Goal: Transaction & Acquisition: Download file/media

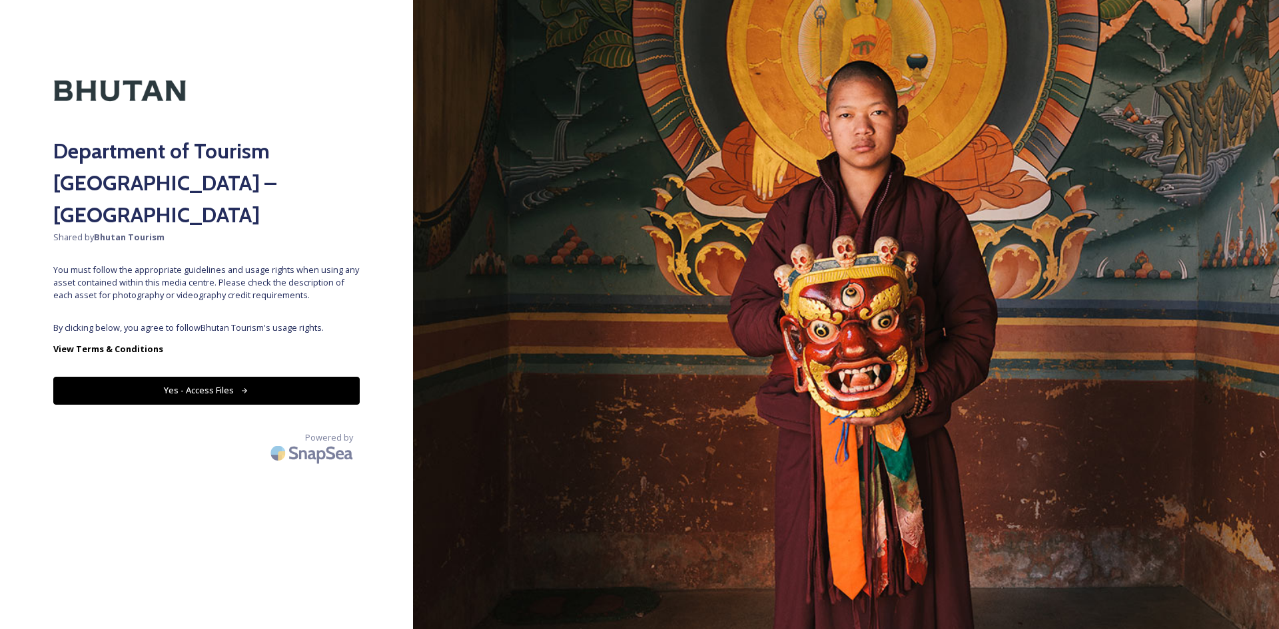
drag, startPoint x: 294, startPoint y: 292, endPoint x: 294, endPoint y: 316, distance: 24.0
click at [294, 322] on span "By clicking below, you agree to follow Bhutan Tourism 's usage rights." at bounding box center [206, 328] width 306 height 13
drag, startPoint x: 286, startPoint y: 337, endPoint x: 284, endPoint y: 348, distance: 11.5
click at [286, 338] on div "Department of Tourism [GEOGRAPHIC_DATA] – Brand Centre Shared by Bhutan Tourism…" at bounding box center [206, 314] width 413 height 523
click at [284, 377] on button "Yes - Access Files" at bounding box center [206, 390] width 306 height 27
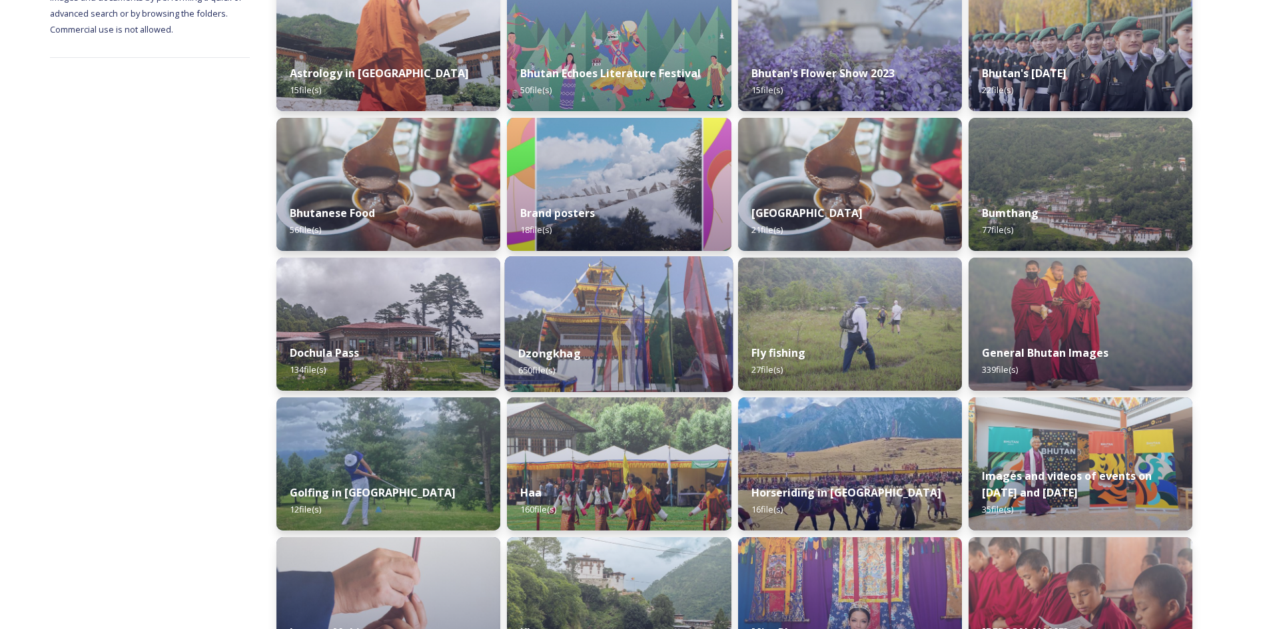
scroll to position [266, 0]
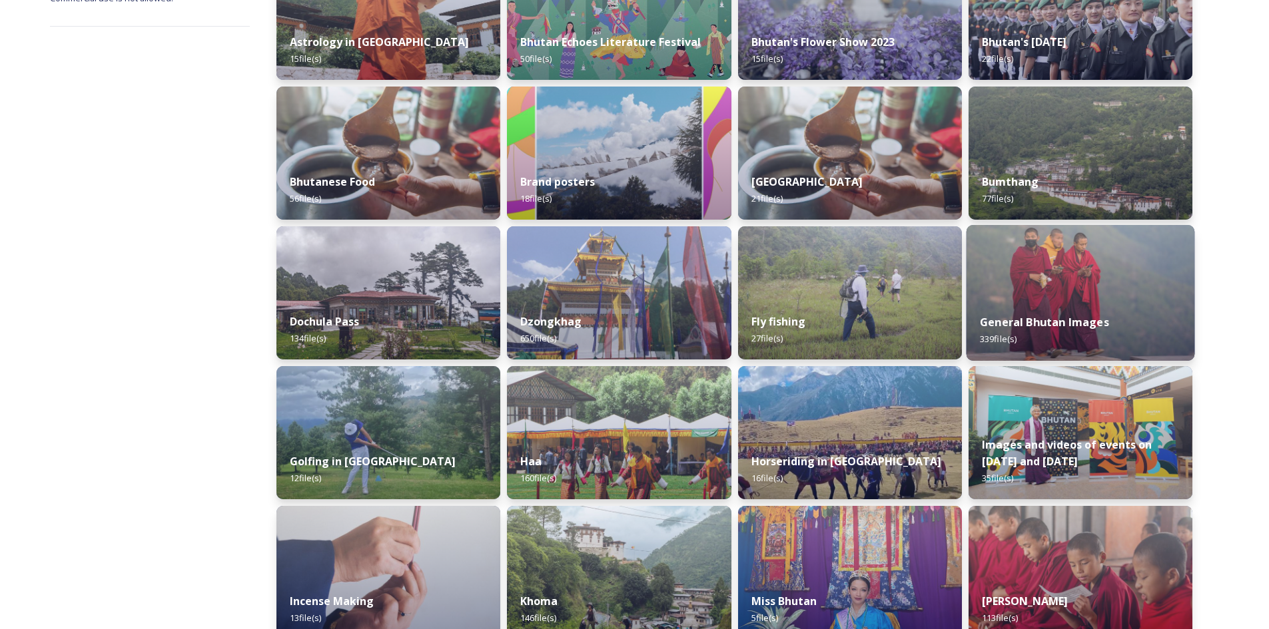
click at [1057, 289] on img at bounding box center [1080, 293] width 228 height 136
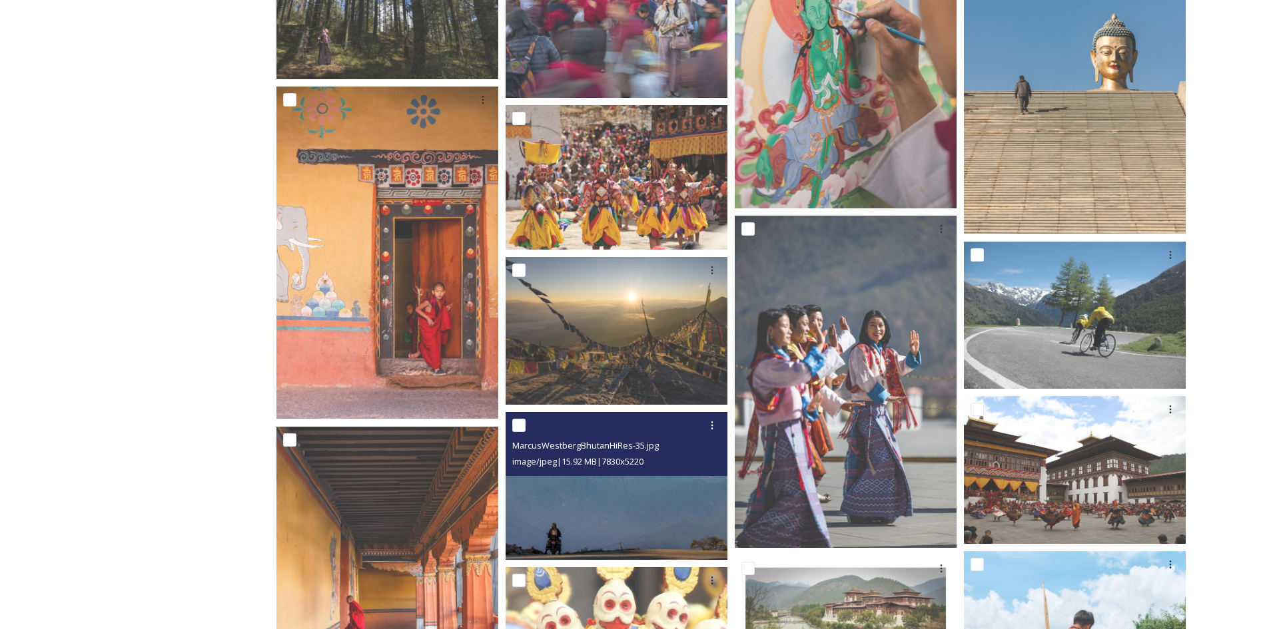
scroll to position [1598, 0]
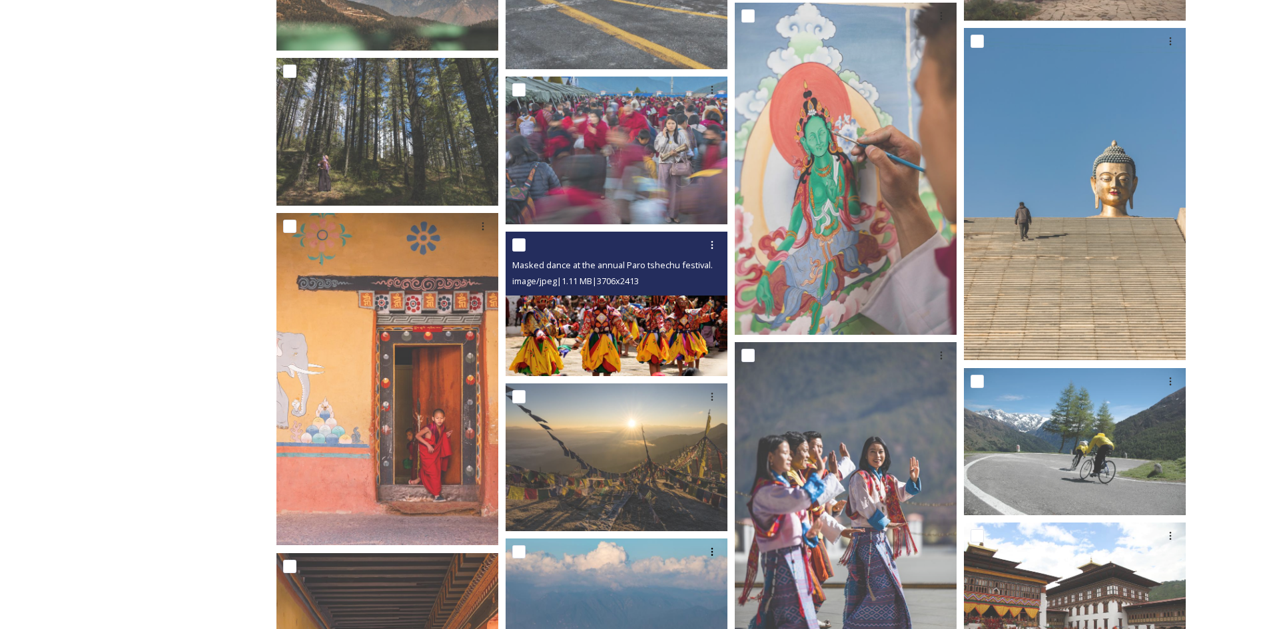
click at [565, 316] on img at bounding box center [616, 304] width 222 height 145
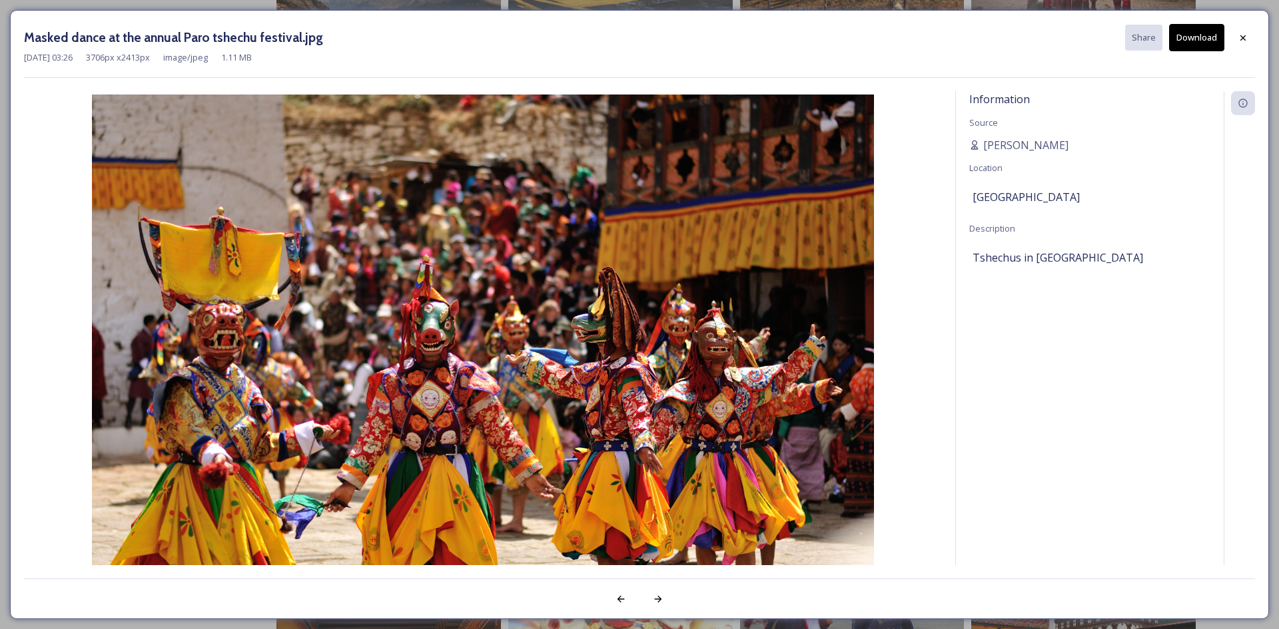
drag, startPoint x: 1191, startPoint y: 41, endPoint x: 1218, endPoint y: 39, distance: 26.8
click at [1192, 41] on button "Download" at bounding box center [1196, 37] width 55 height 27
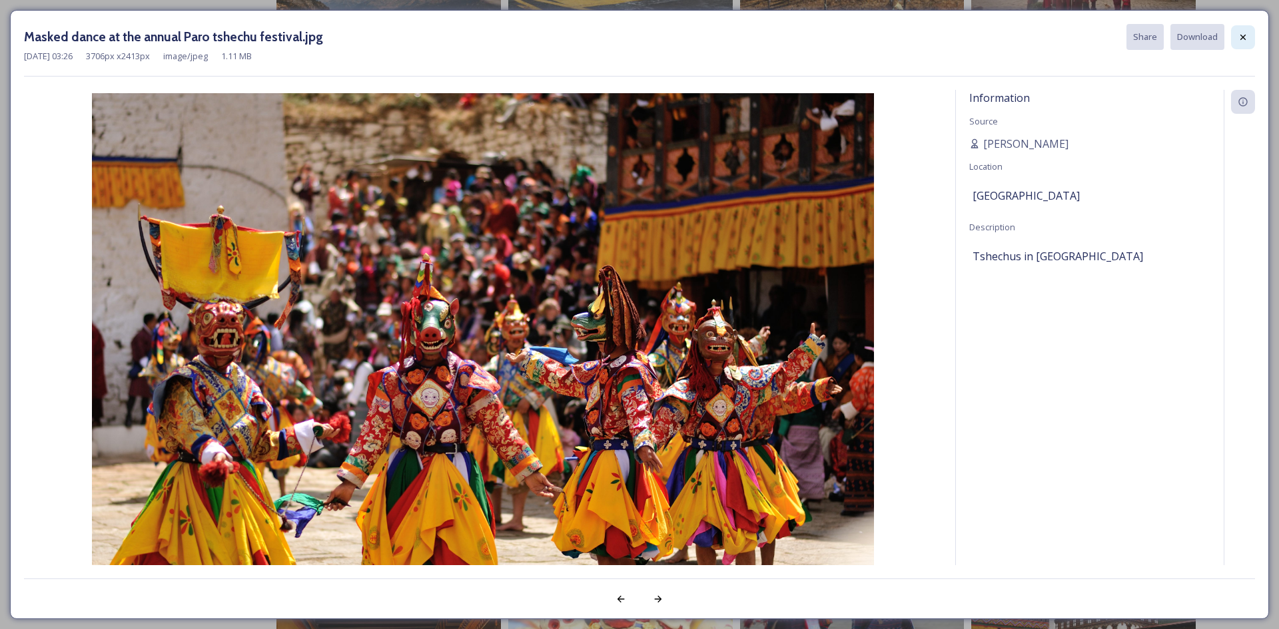
click at [1237, 40] on div at bounding box center [1243, 37] width 24 height 24
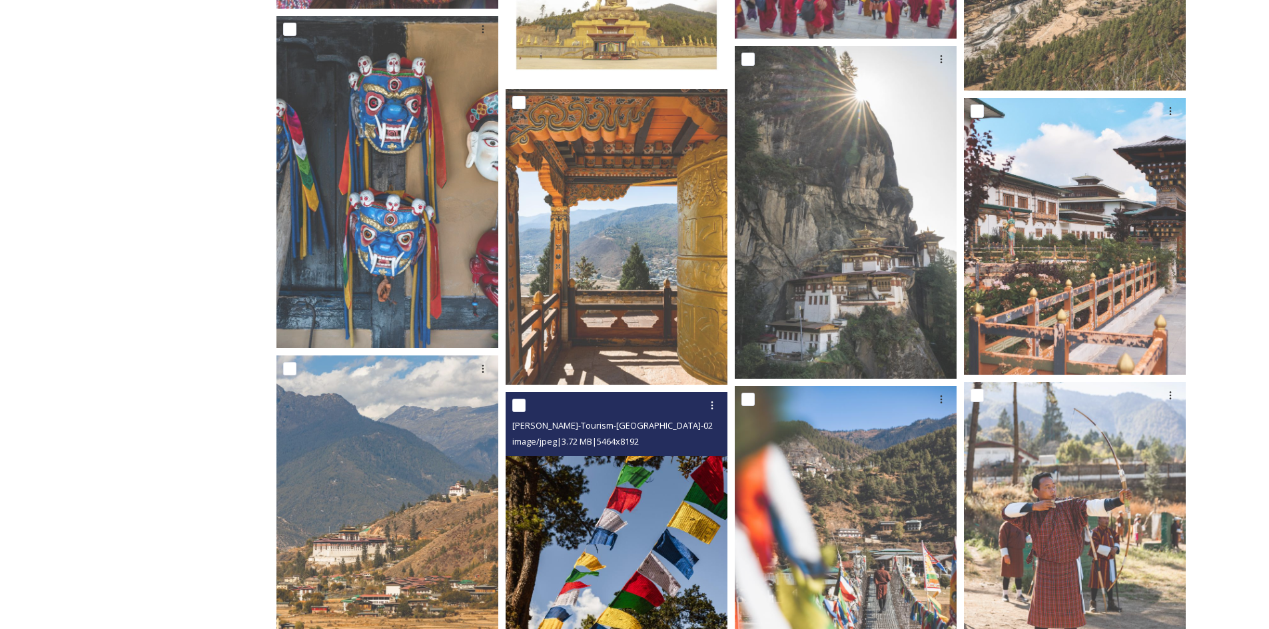
scroll to position [3330, 0]
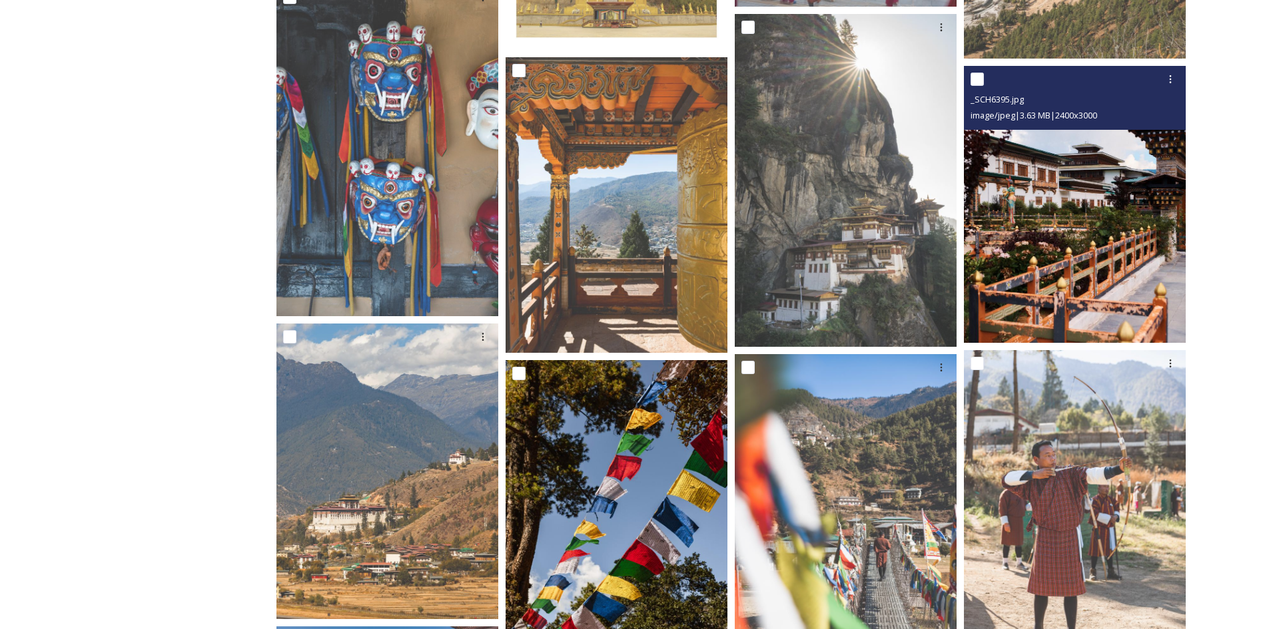
click at [1038, 212] on img at bounding box center [1075, 204] width 222 height 277
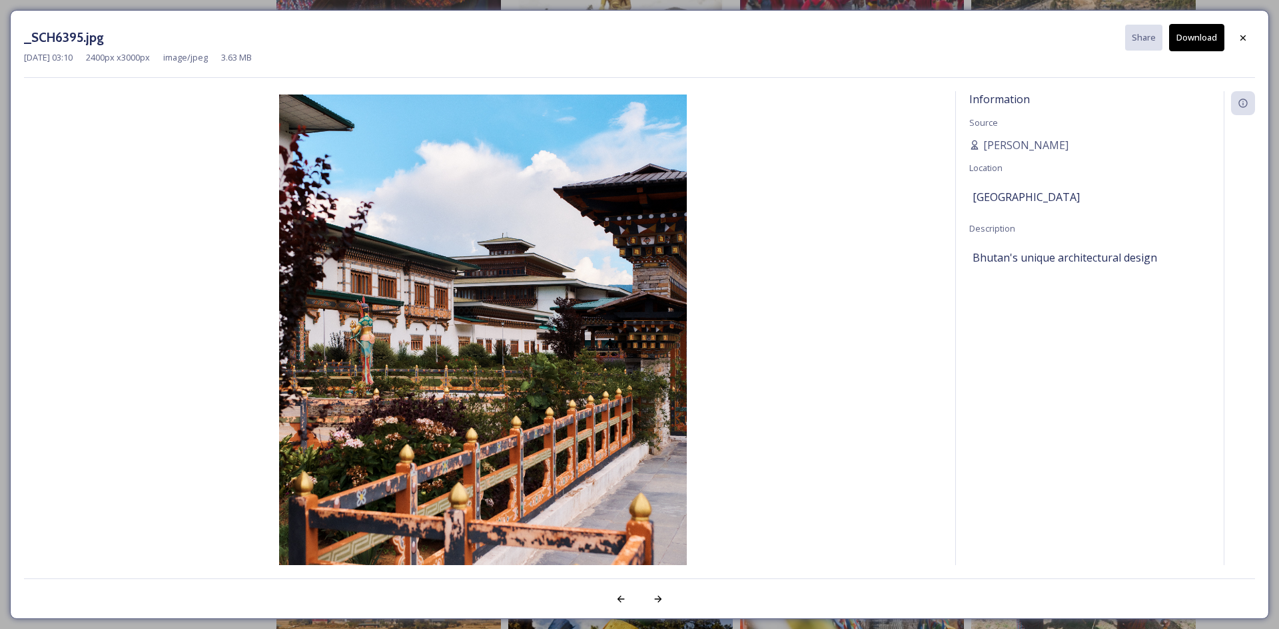
click at [1200, 37] on button "Download" at bounding box center [1196, 37] width 55 height 27
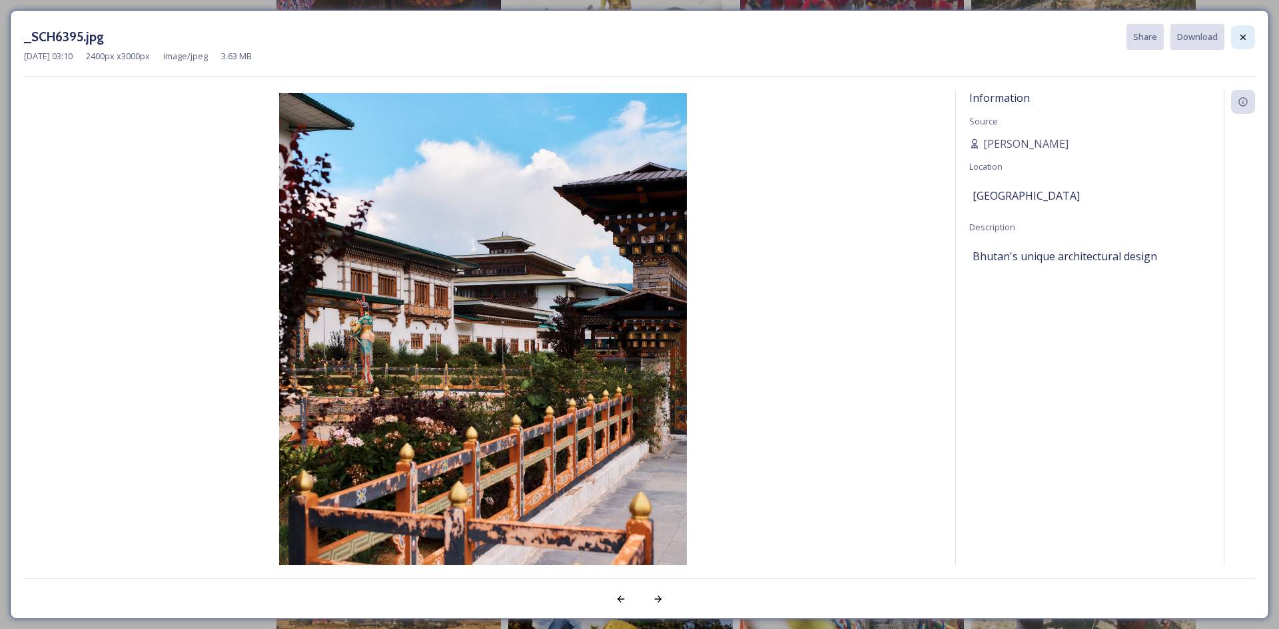
click at [1246, 32] on icon at bounding box center [1242, 37] width 11 height 11
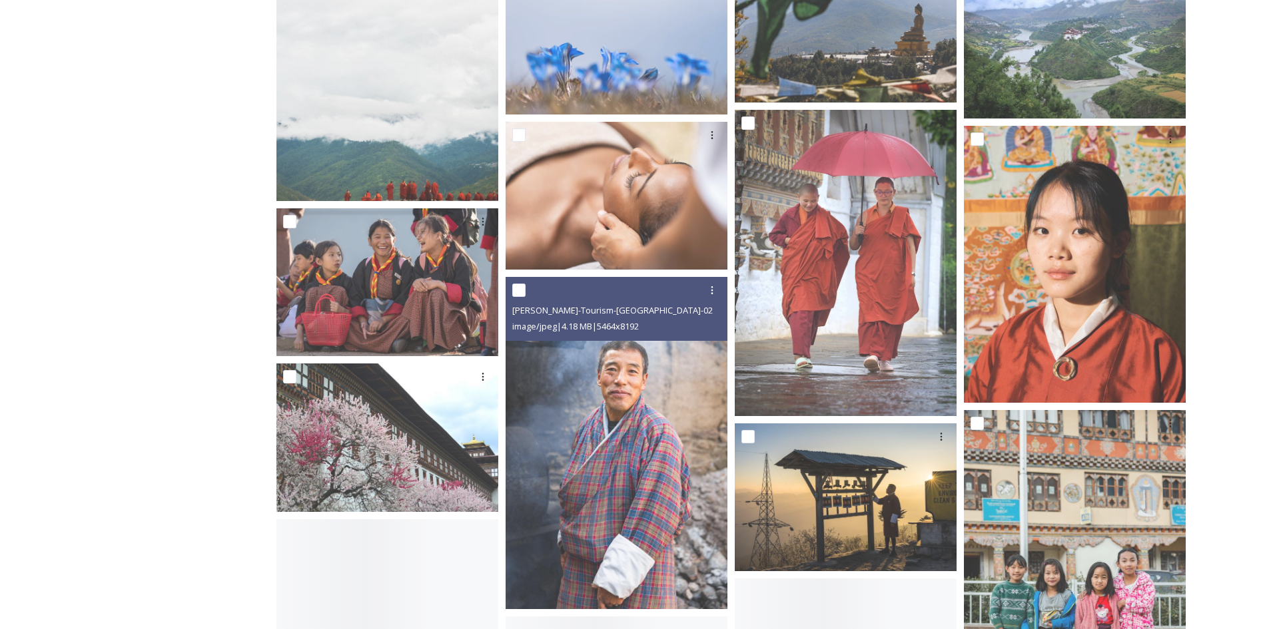
scroll to position [5594, 0]
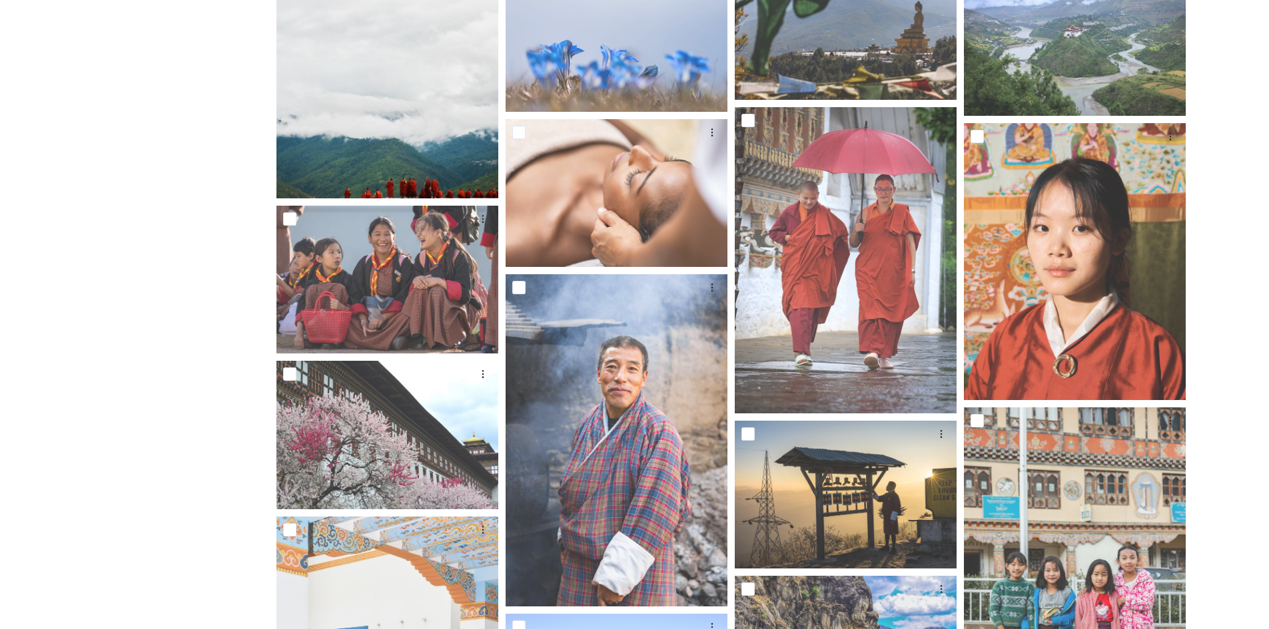
click at [379, 146] on img at bounding box center [387, 59] width 222 height 277
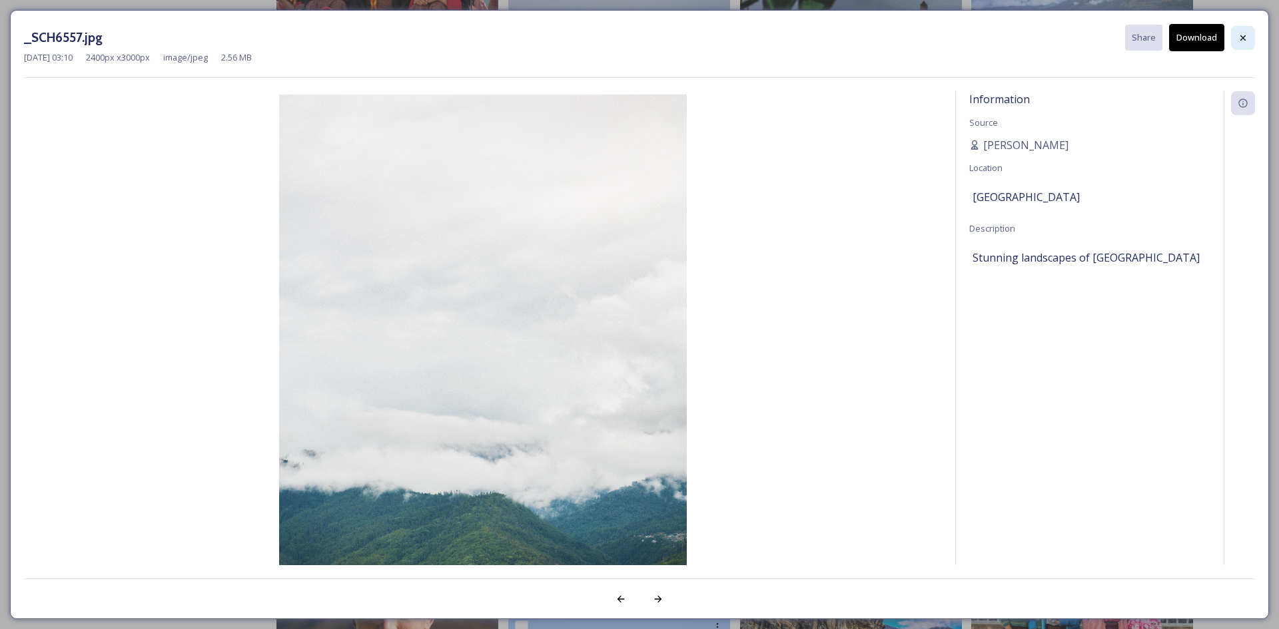
click at [1239, 35] on icon at bounding box center [1242, 38] width 11 height 11
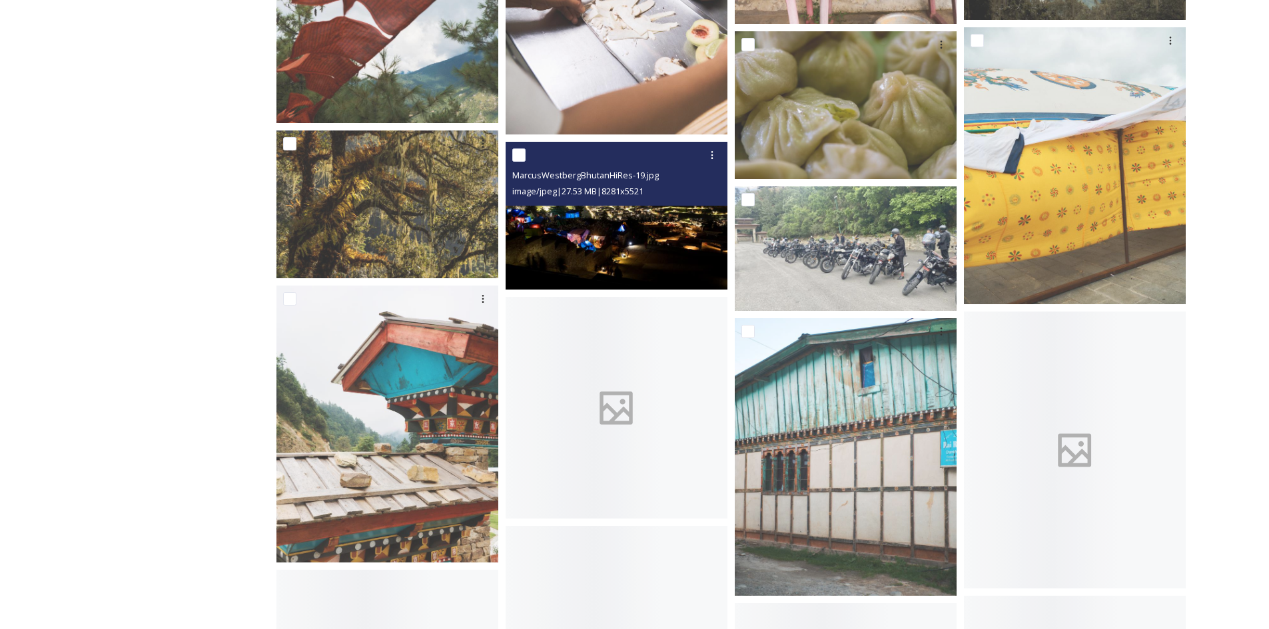
scroll to position [19711, 0]
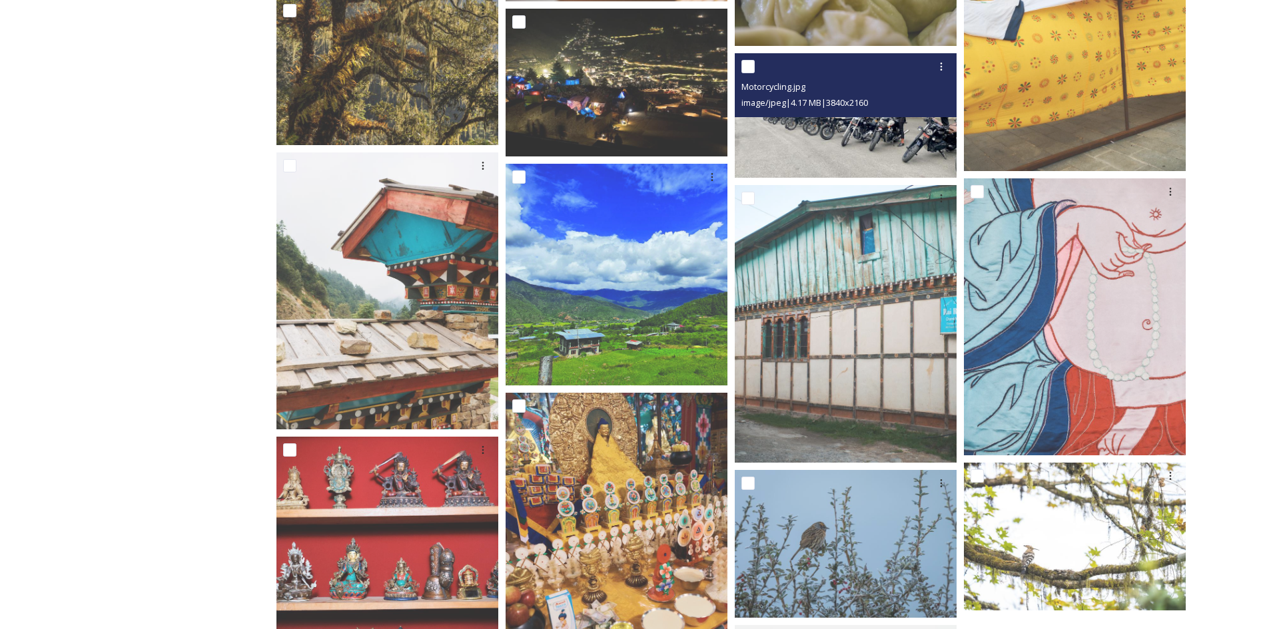
click at [796, 135] on img at bounding box center [846, 115] width 222 height 125
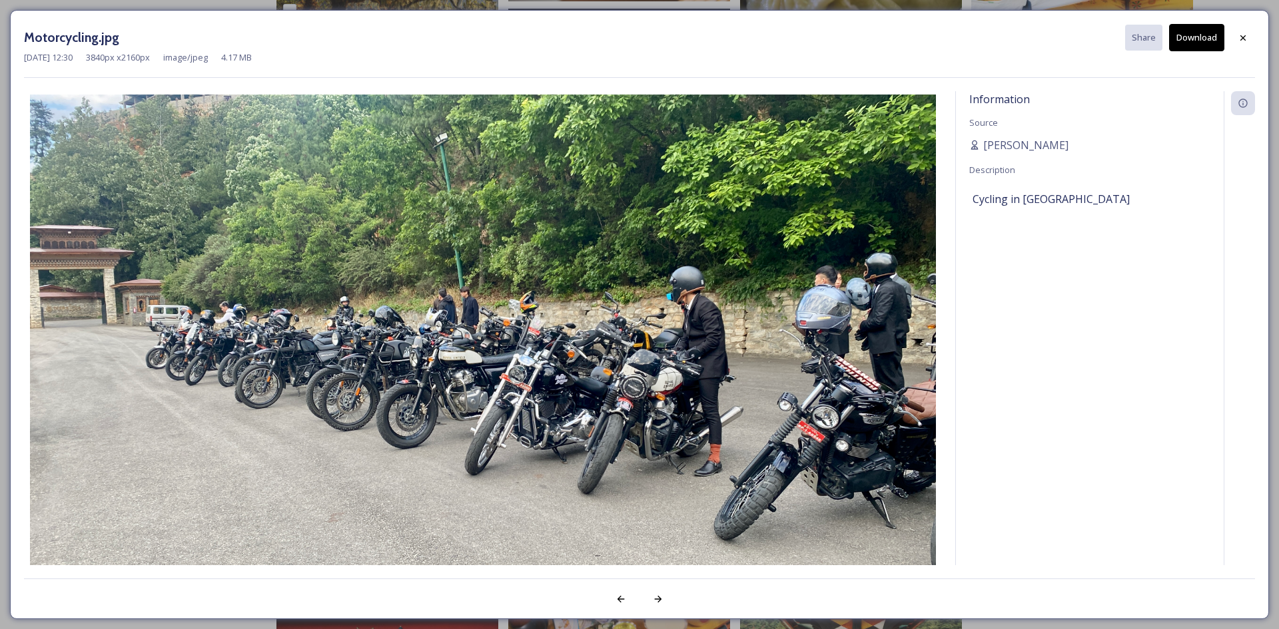
click at [1203, 31] on button "Download" at bounding box center [1196, 37] width 55 height 27
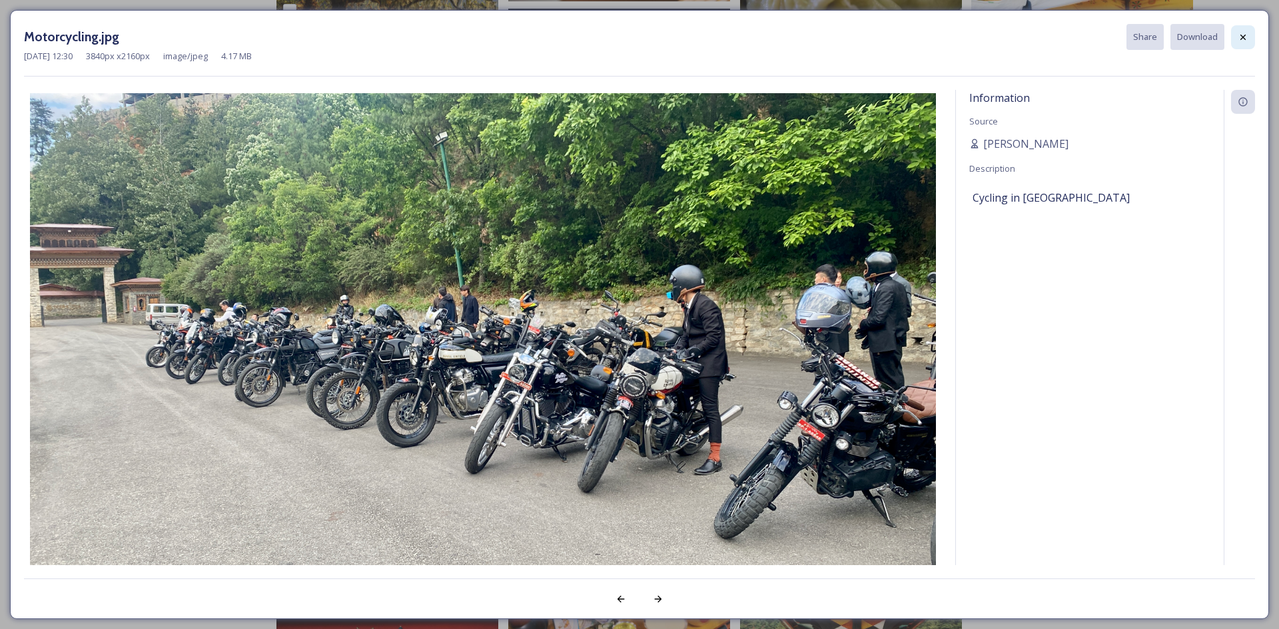
click at [1245, 33] on icon at bounding box center [1242, 37] width 11 height 11
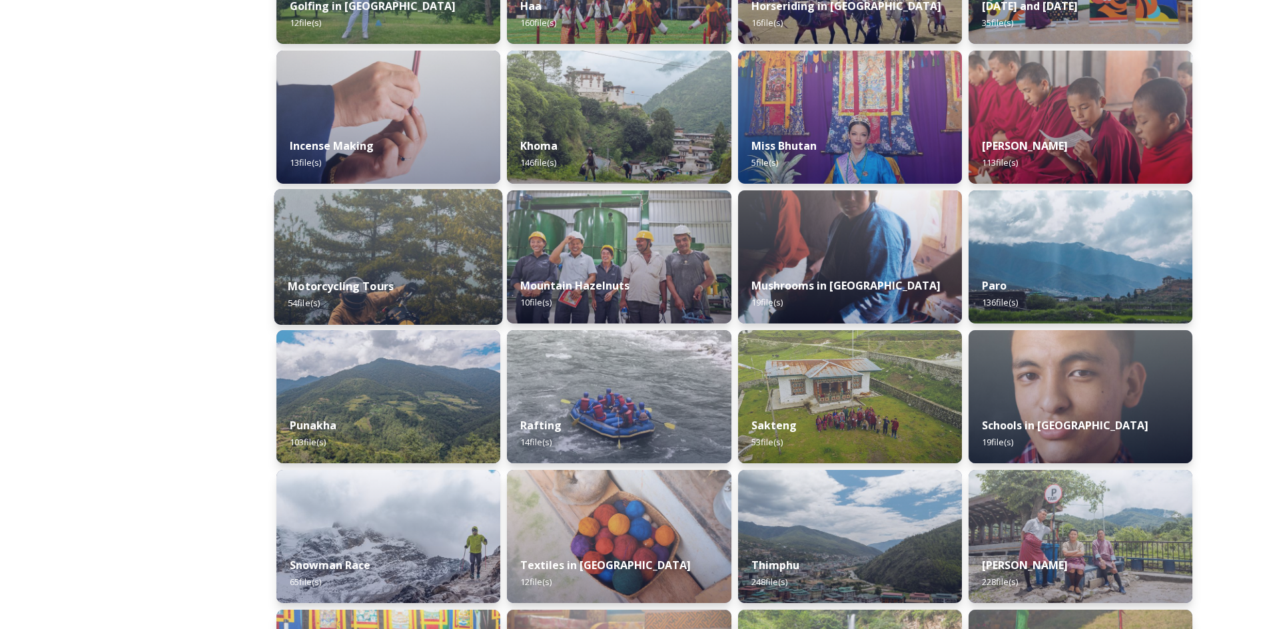
scroll to position [689, 0]
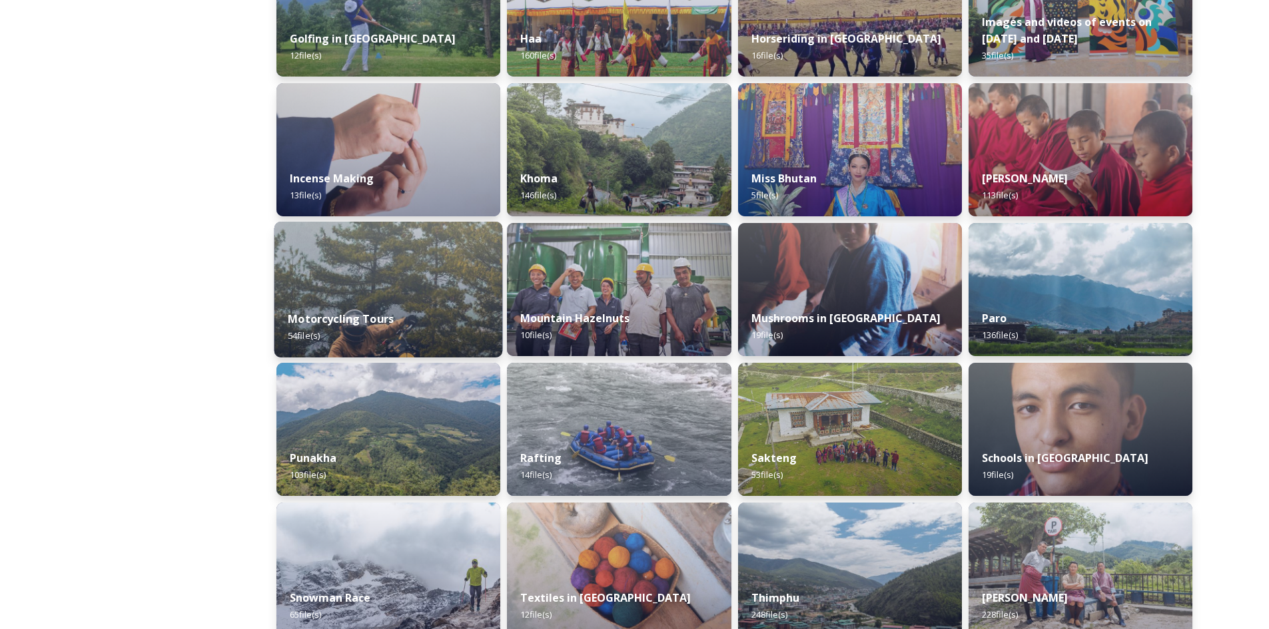
click at [378, 302] on div "Motorcycling Tours 54 file(s)" at bounding box center [388, 327] width 228 height 61
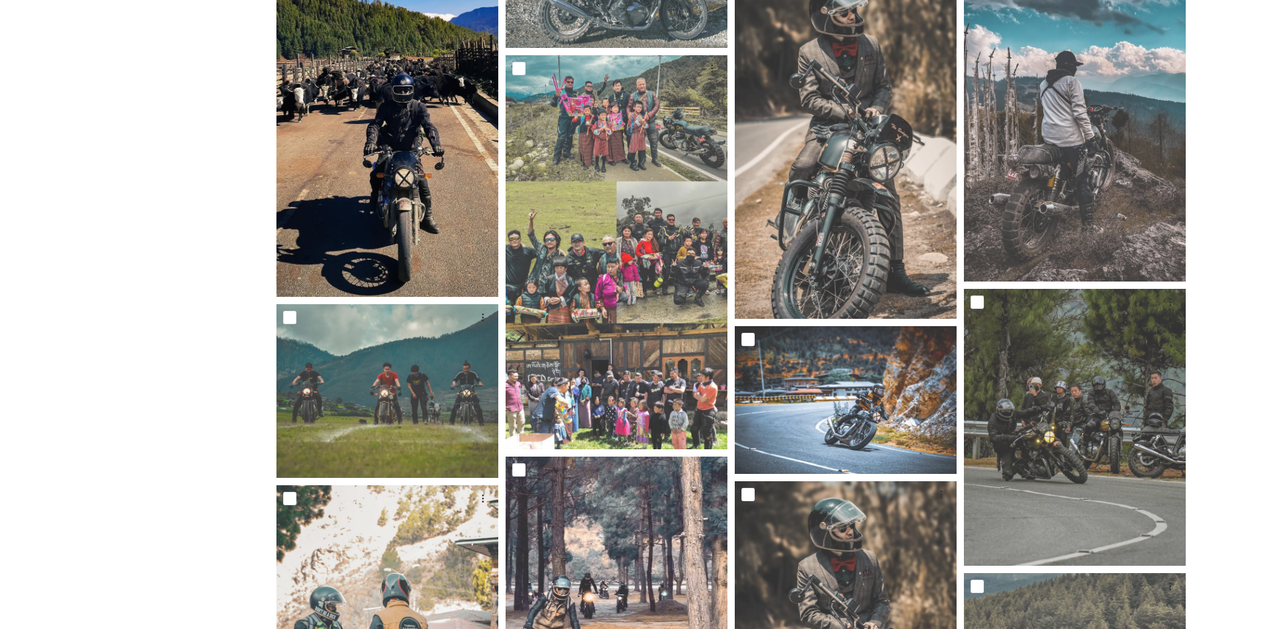
scroll to position [799, 0]
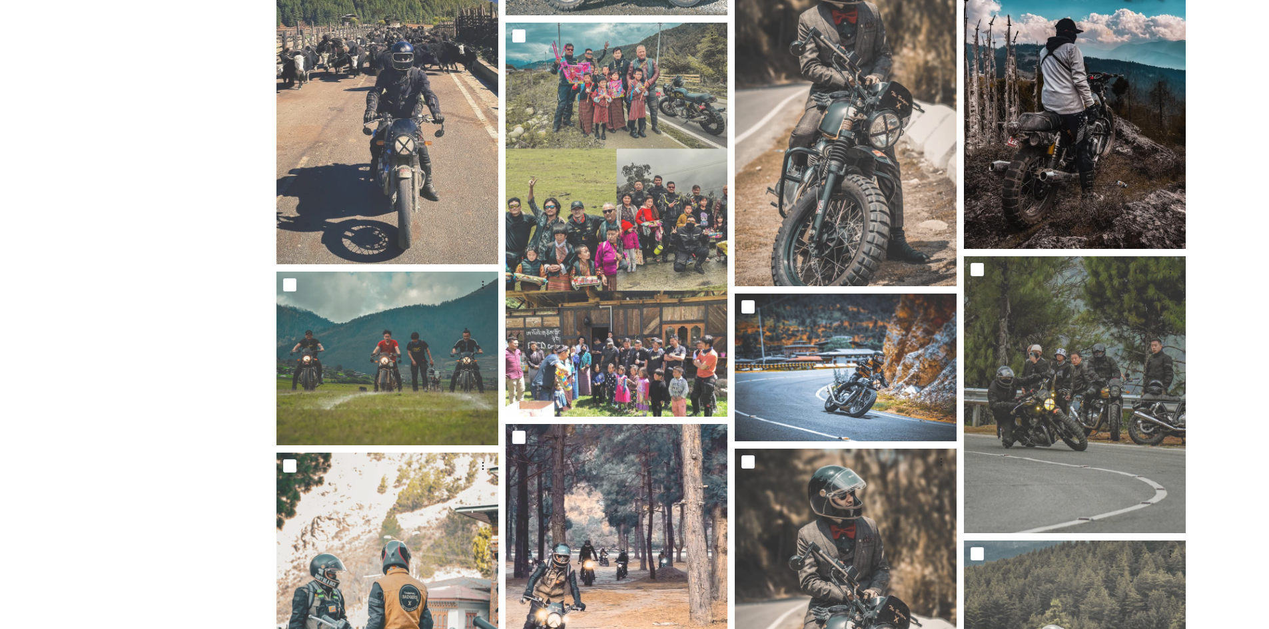
click at [1081, 199] on img at bounding box center [1075, 52] width 222 height 394
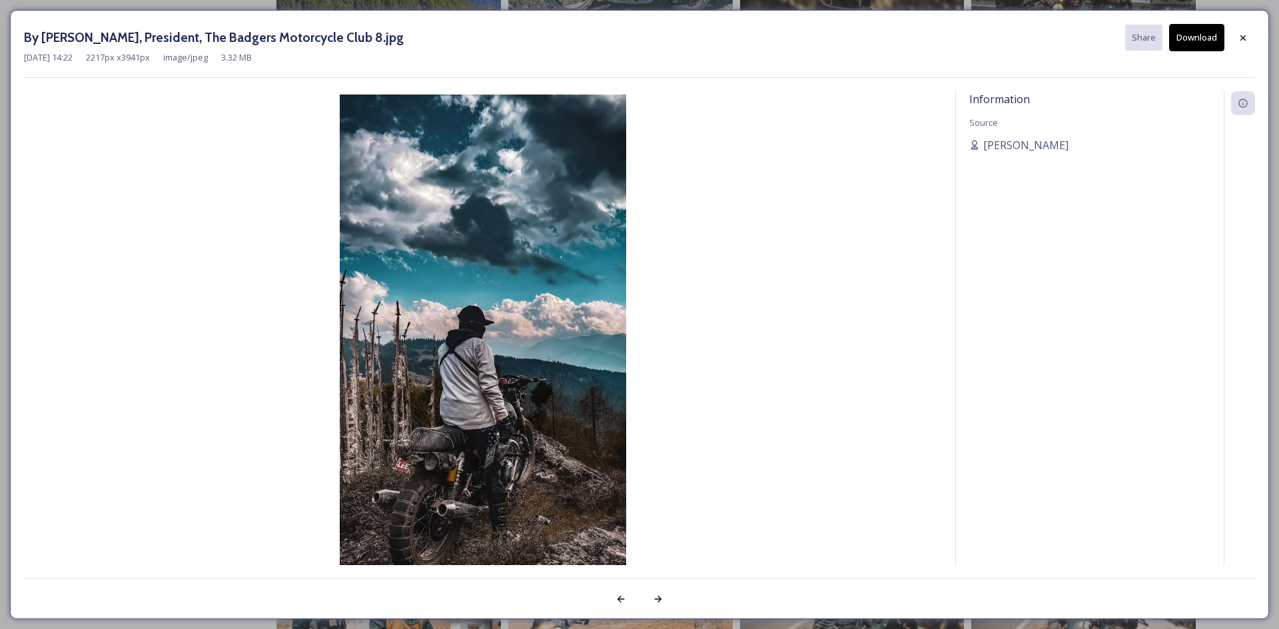
click at [1207, 41] on button "Download" at bounding box center [1196, 37] width 55 height 27
click at [1243, 37] on icon at bounding box center [1242, 37] width 5 height 5
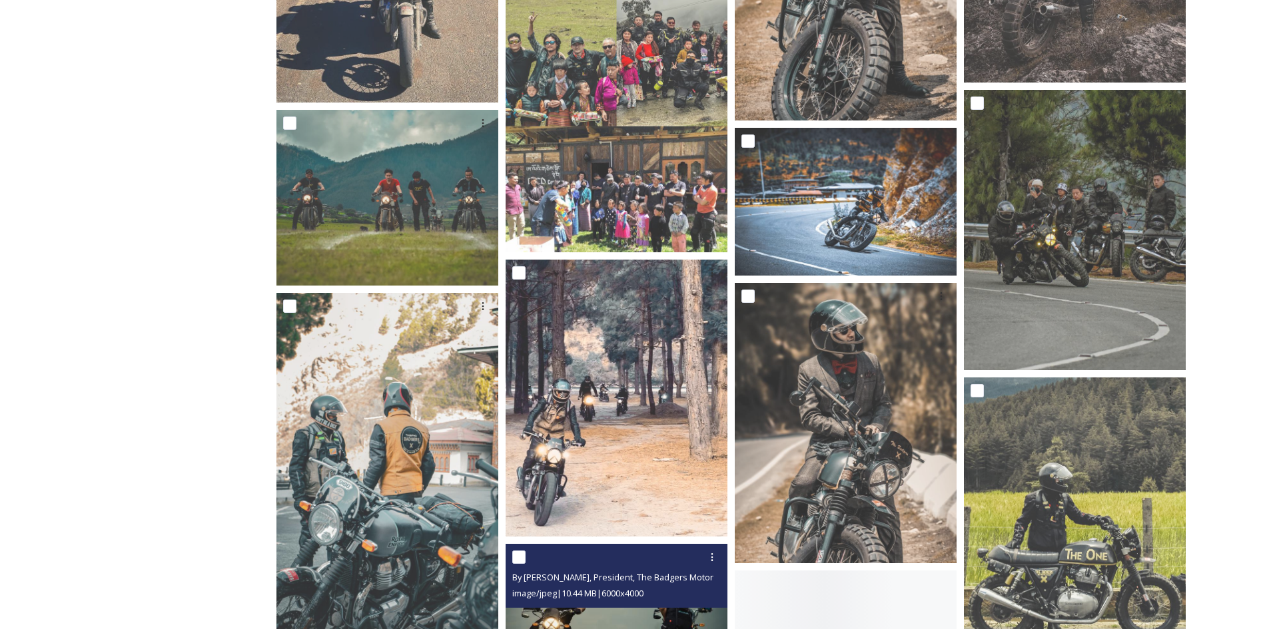
scroll to position [1199, 0]
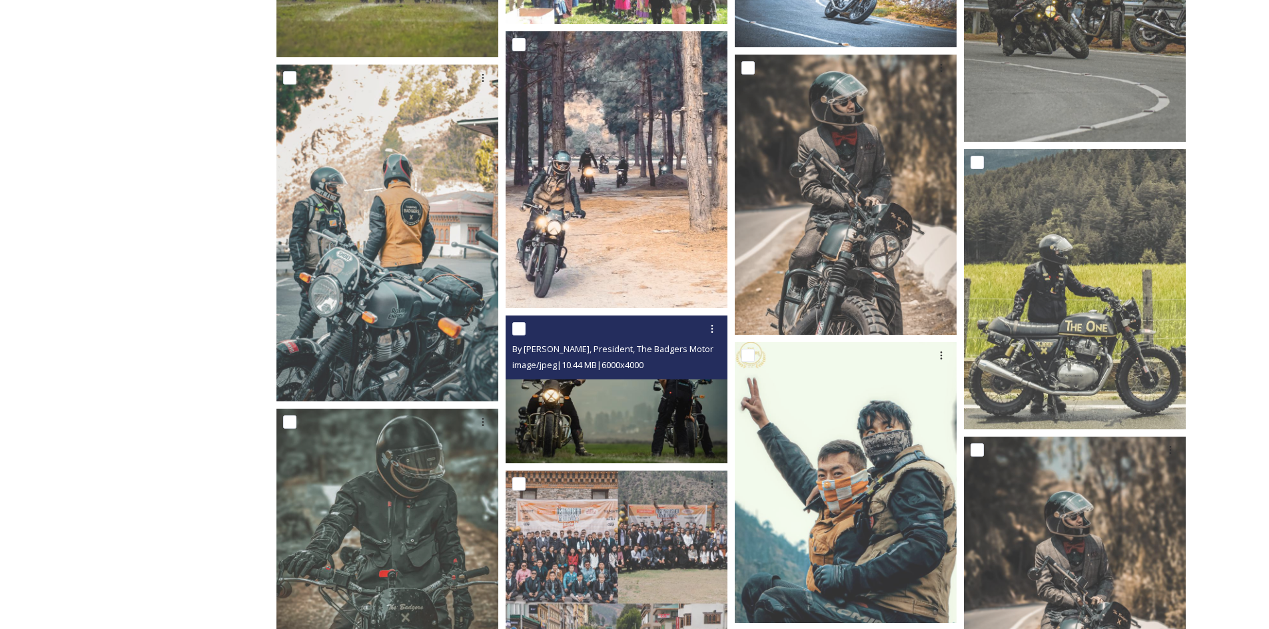
click at [584, 421] on img at bounding box center [616, 390] width 222 height 148
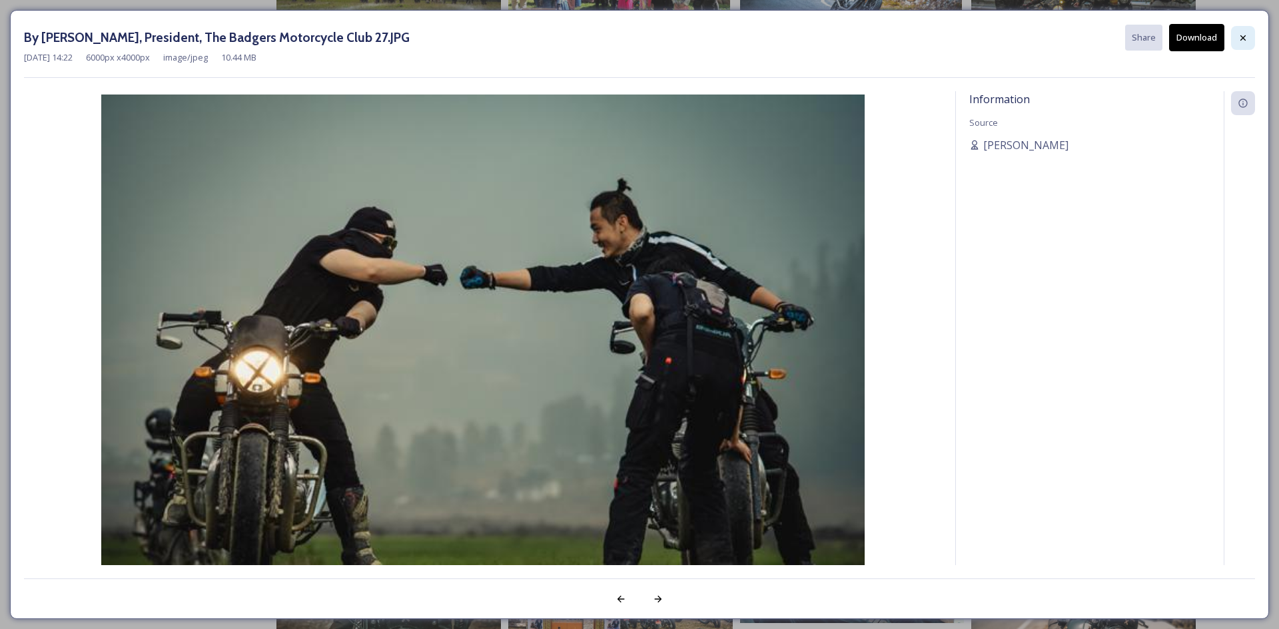
click at [1233, 33] on div at bounding box center [1243, 38] width 24 height 24
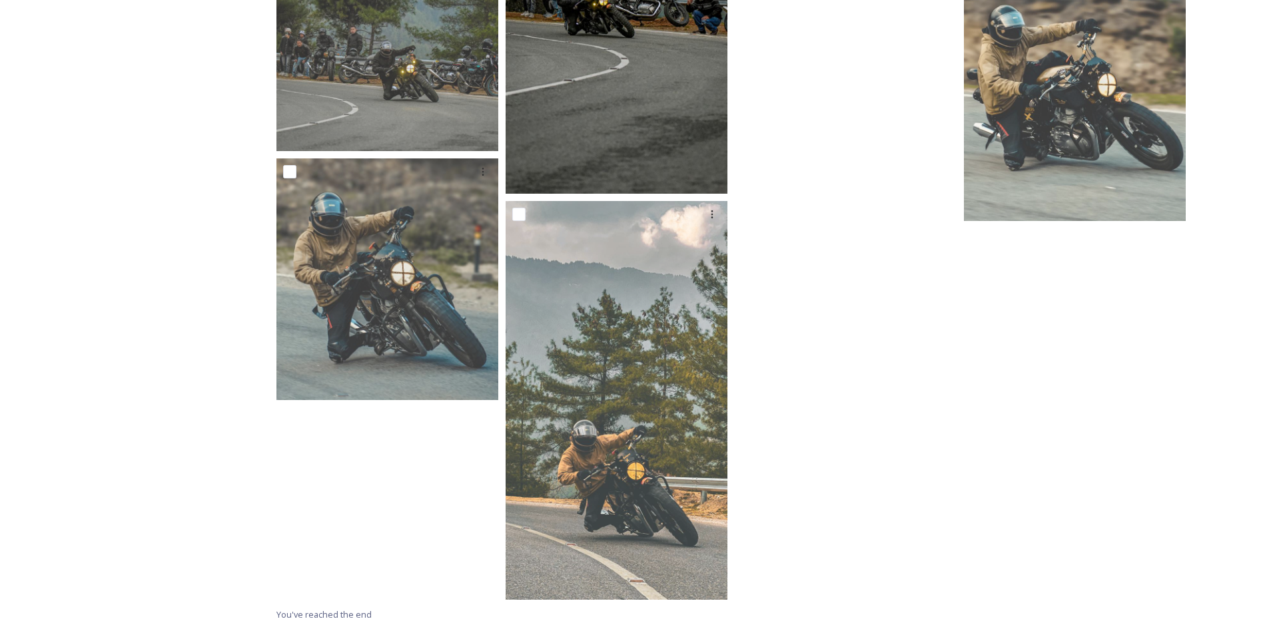
scroll to position [3687, 0]
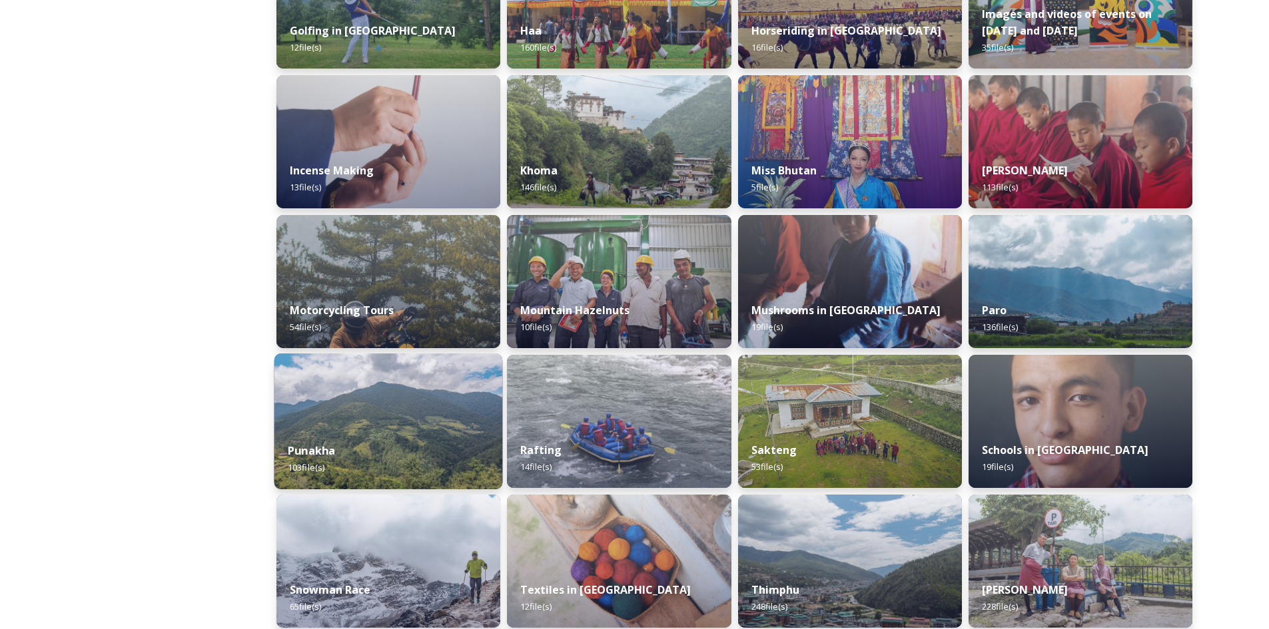
scroll to position [749, 0]
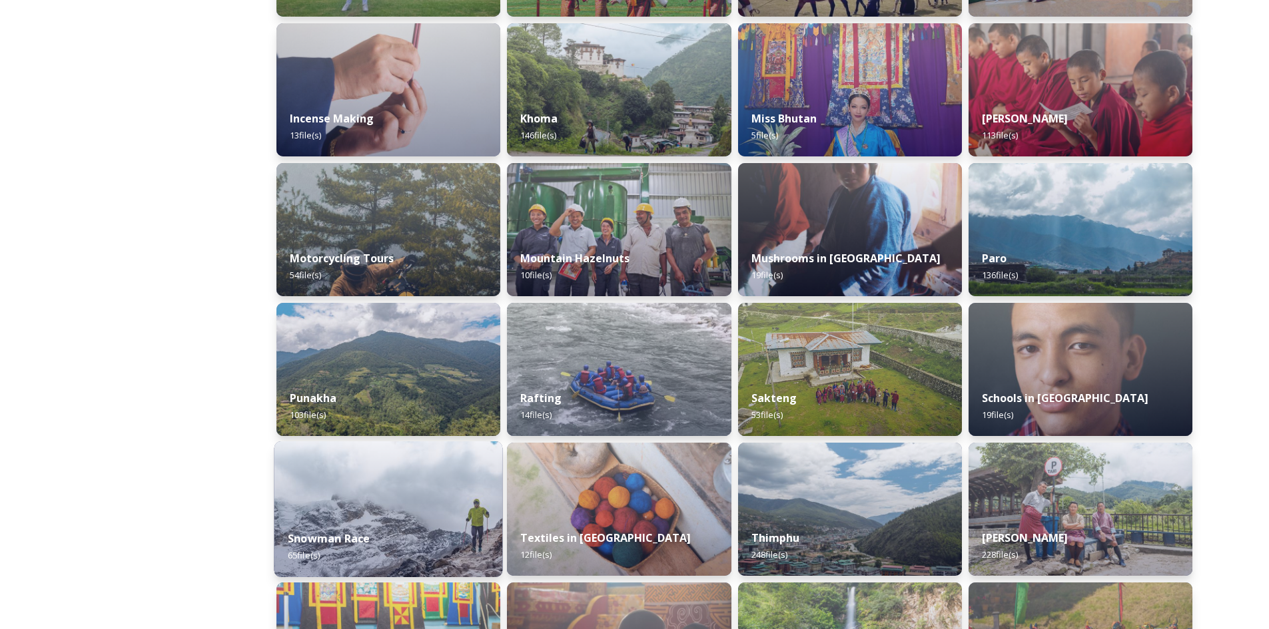
click at [410, 480] on img at bounding box center [388, 510] width 228 height 136
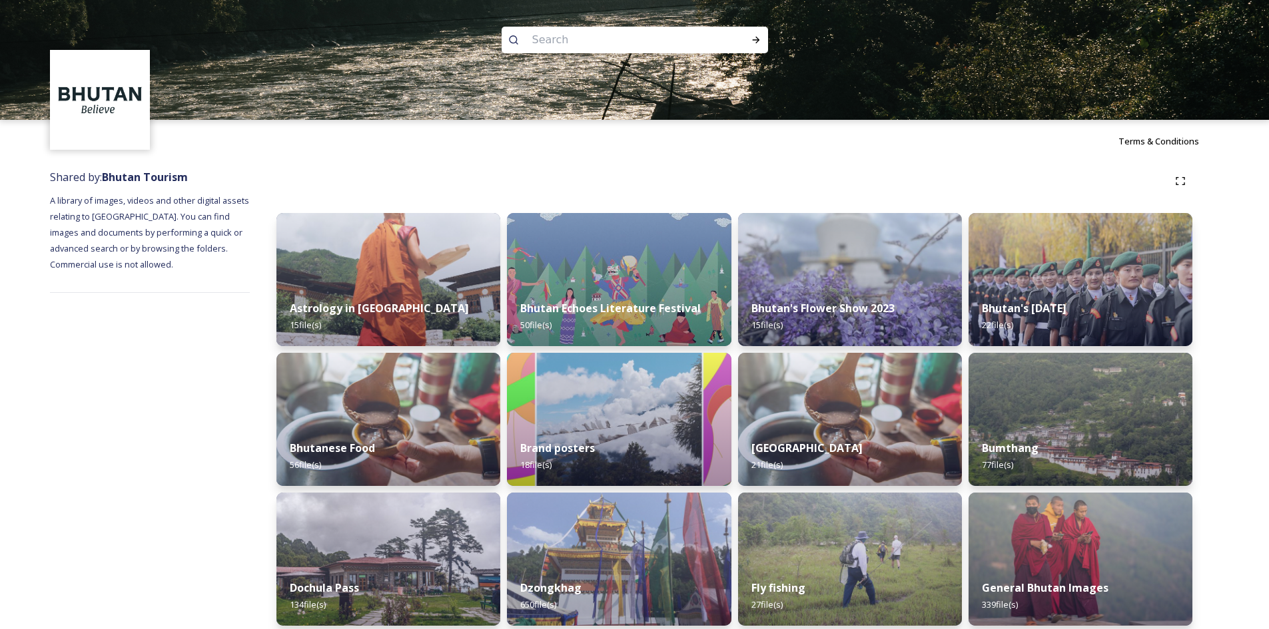
click at [591, 34] on input at bounding box center [616, 39] width 182 height 29
type input "culture"
click at [756, 37] on icon at bounding box center [755, 40] width 11 height 11
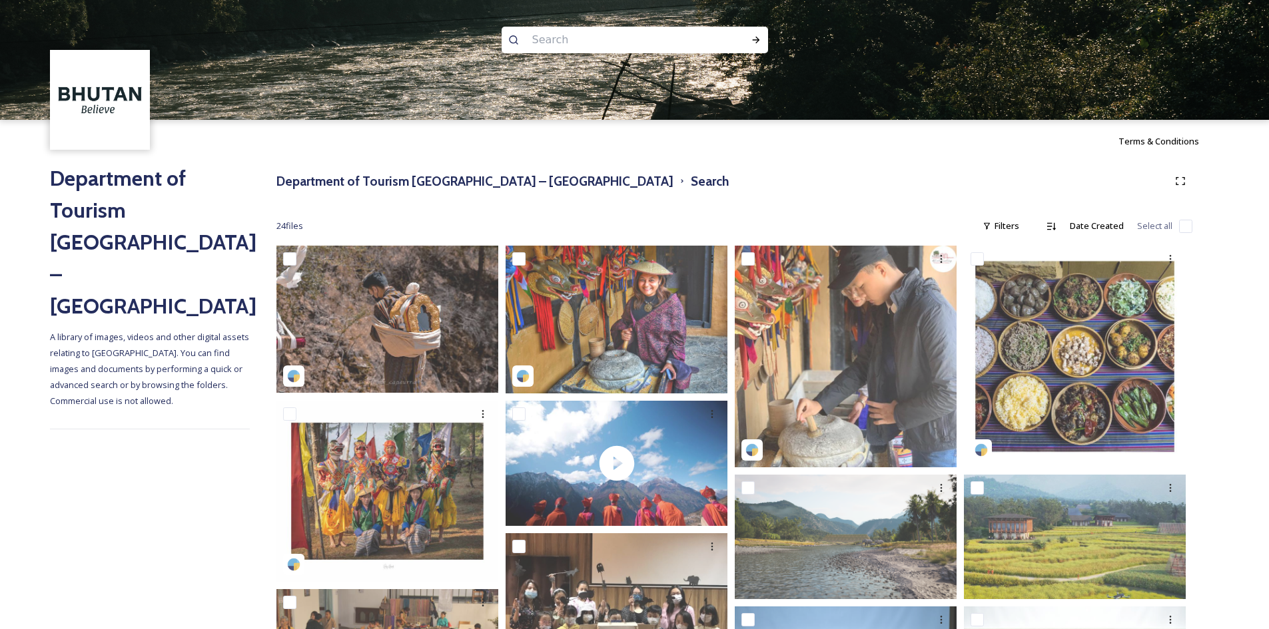
click at [97, 182] on h2 "Department of Tourism [GEOGRAPHIC_DATA] – [GEOGRAPHIC_DATA]" at bounding box center [150, 242] width 200 height 160
click at [336, 172] on h3 "Department of Tourism [GEOGRAPHIC_DATA] – [GEOGRAPHIC_DATA]" at bounding box center [474, 181] width 397 height 19
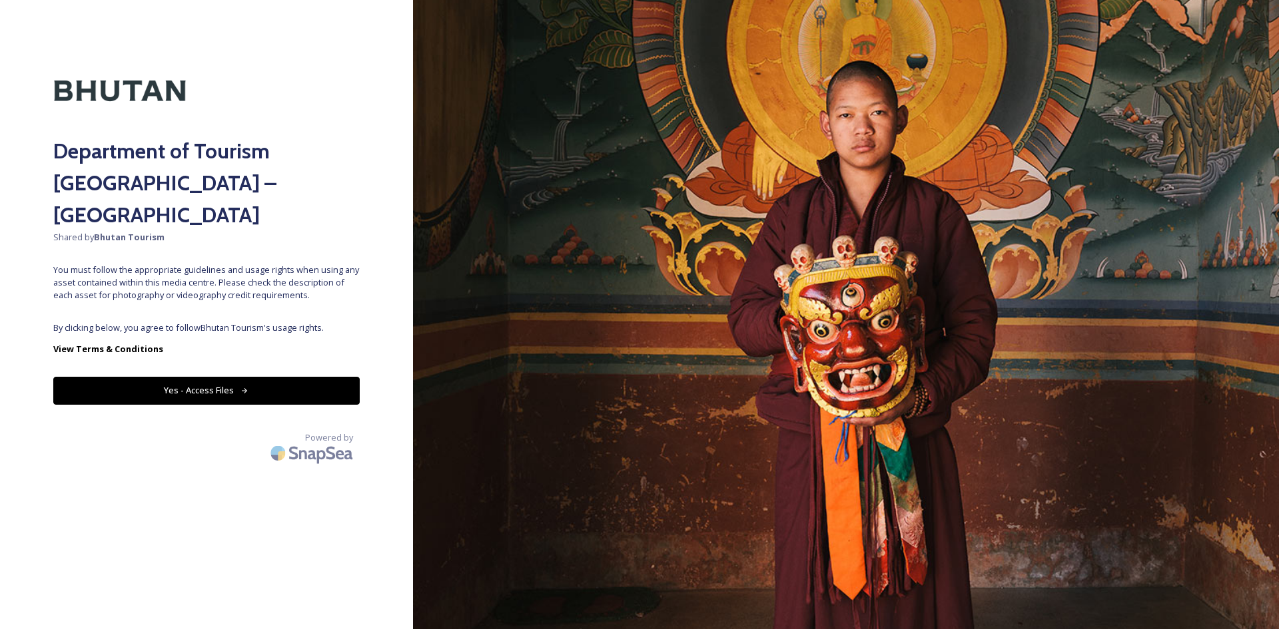
click at [243, 282] on div "Department of Tourism [GEOGRAPHIC_DATA] – Brand Centre Shared by Bhutan Tourism…" at bounding box center [206, 314] width 413 height 523
click at [186, 377] on button "Yes - Access Files" at bounding box center [206, 390] width 306 height 27
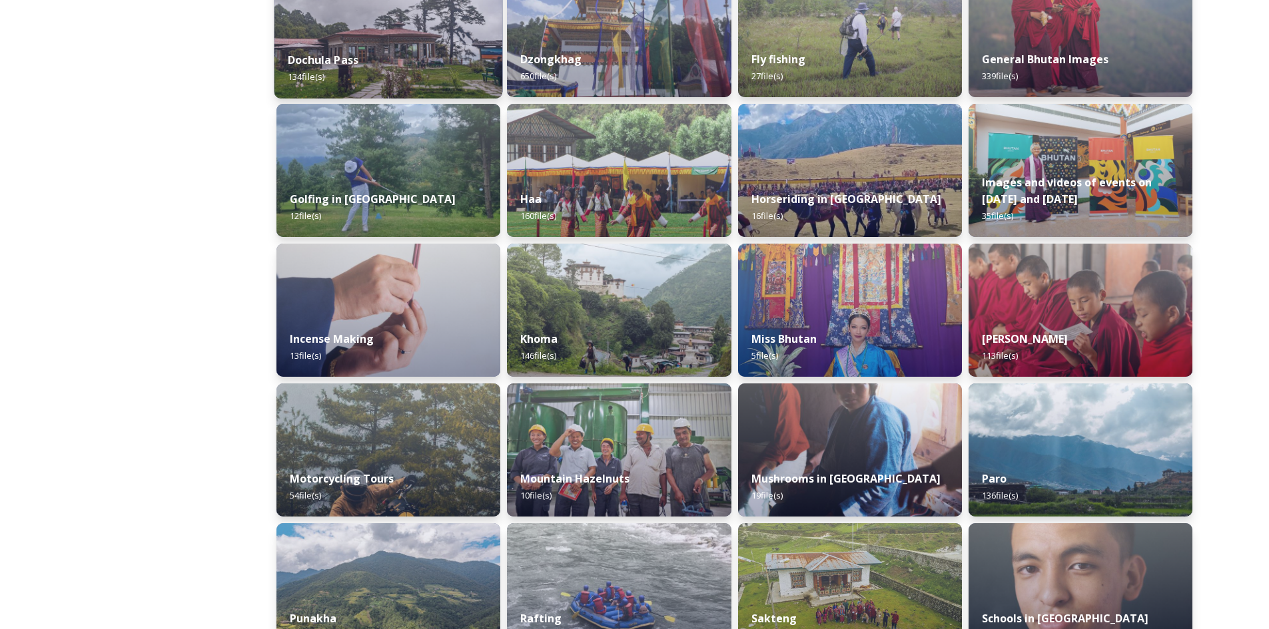
scroll to position [533, 0]
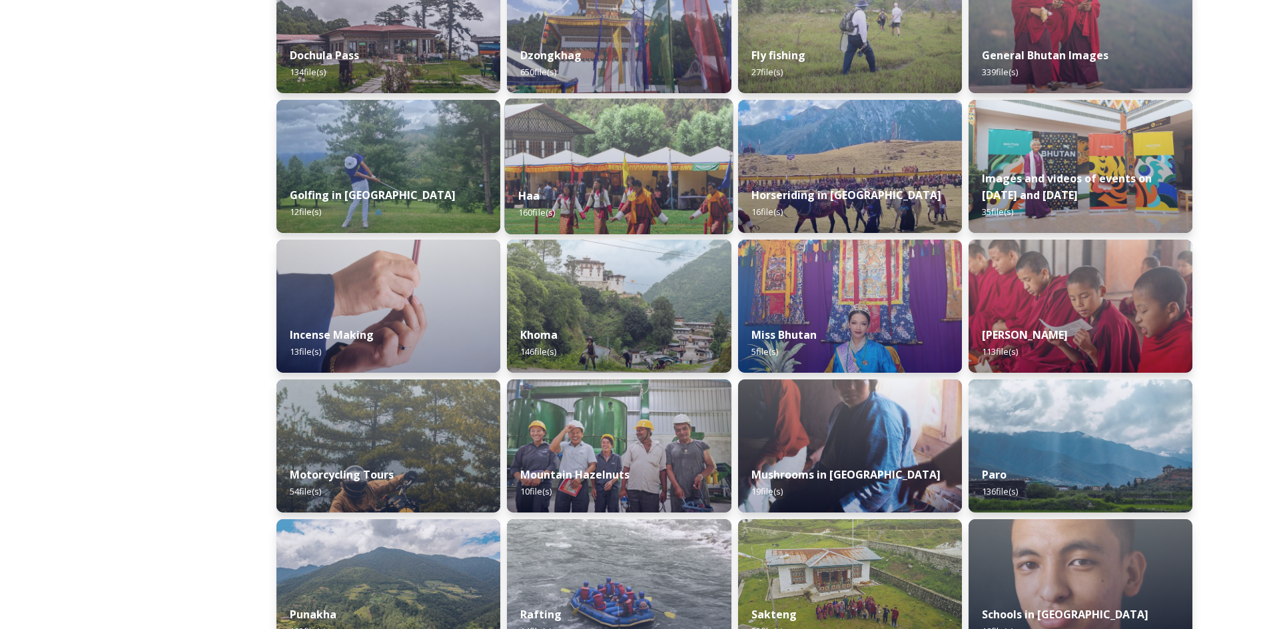
click at [610, 206] on div "Haa 160 file(s)" at bounding box center [619, 204] width 228 height 61
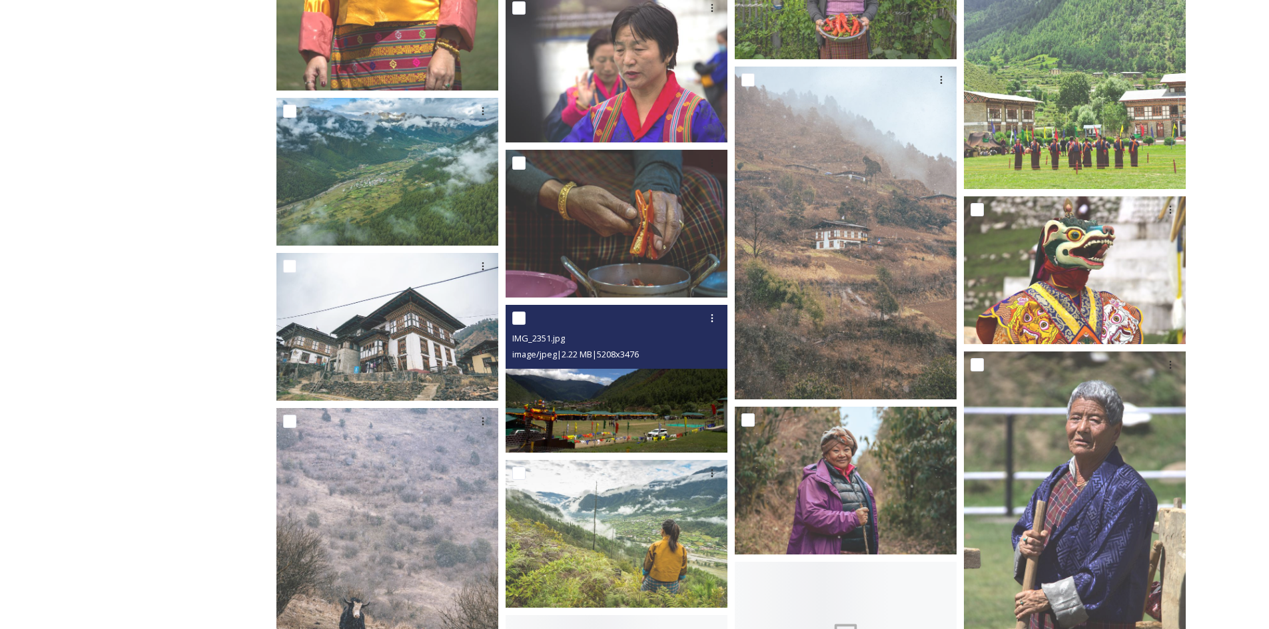
scroll to position [4262, 0]
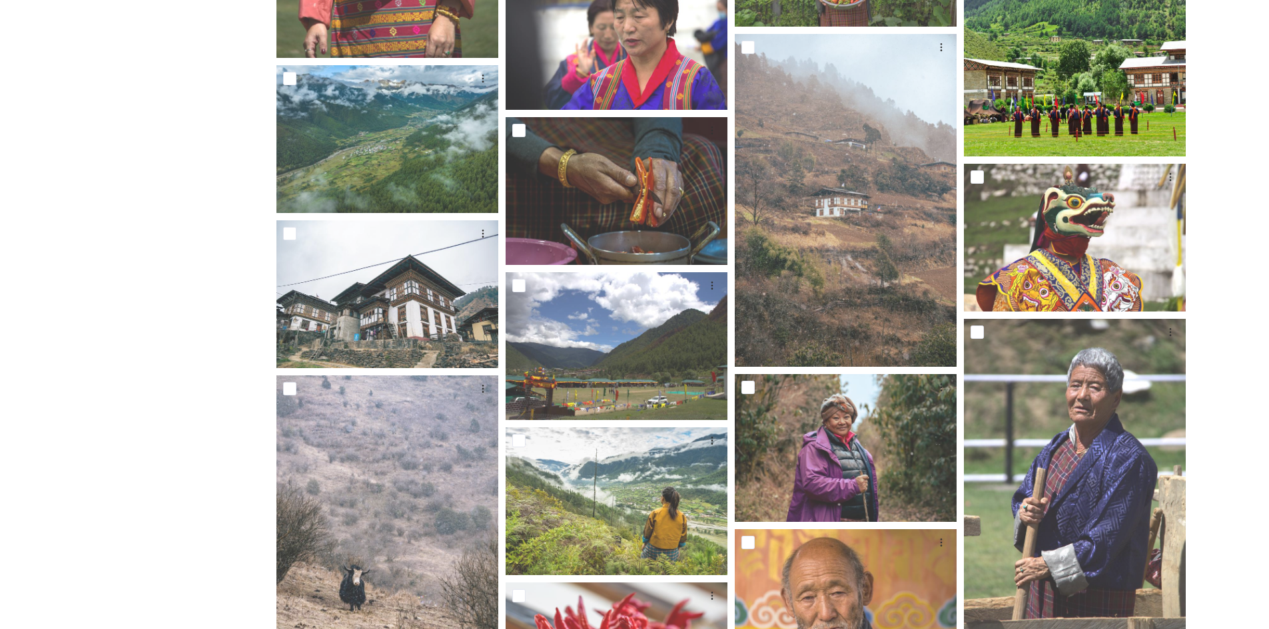
click at [1096, 105] on img at bounding box center [1075, 31] width 222 height 249
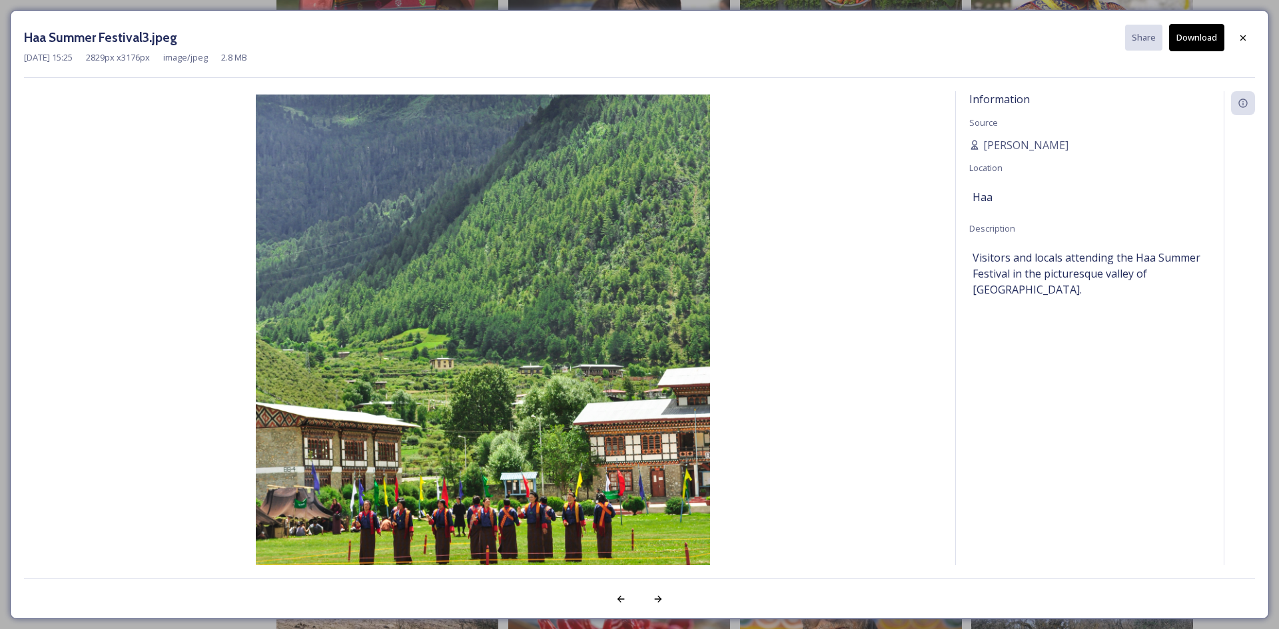
click at [1239, 34] on icon at bounding box center [1242, 38] width 11 height 11
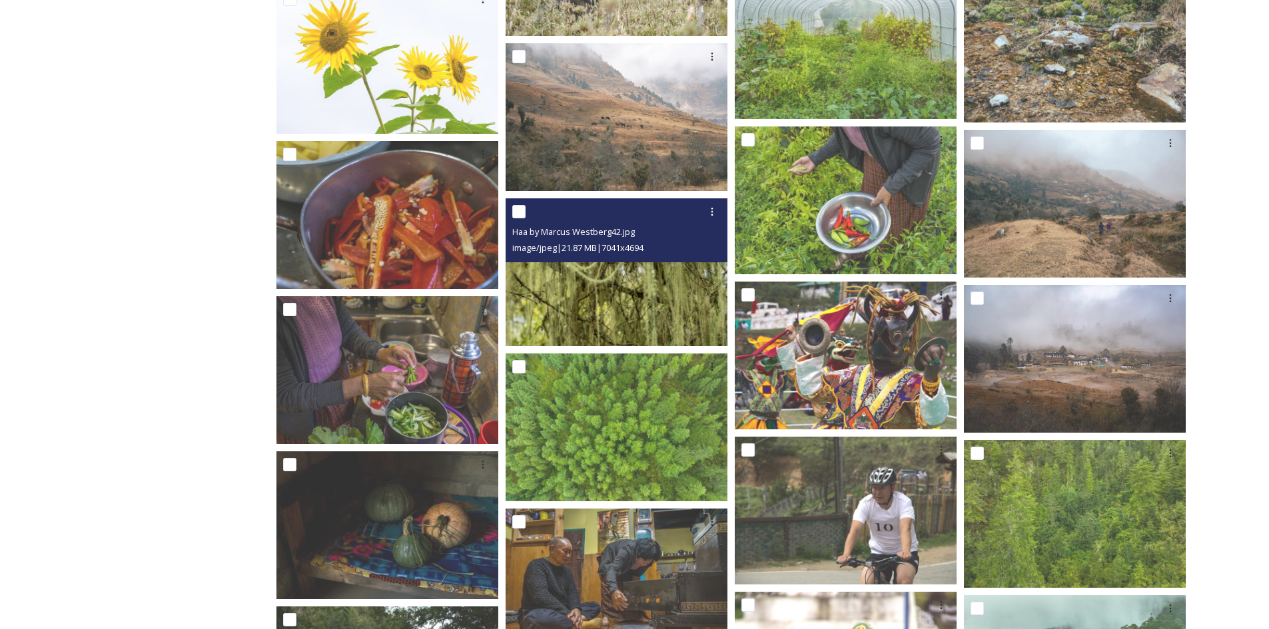
scroll to position [4886, 0]
